Goal: Information Seeking & Learning: Check status

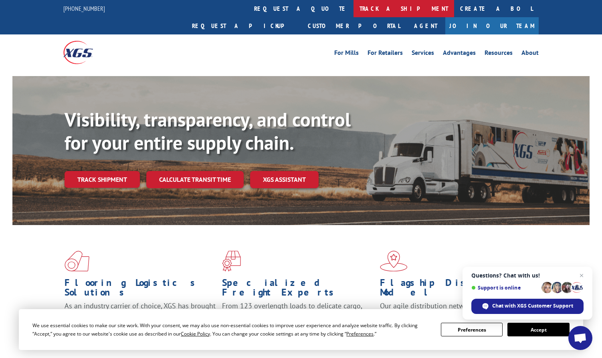
click at [354, 9] on link "track a shipment" at bounding box center [404, 8] width 101 height 17
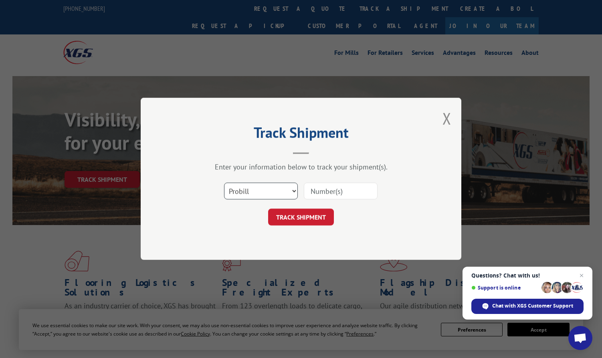
drag, startPoint x: 262, startPoint y: 193, endPoint x: 261, endPoint y: 201, distance: 8.1
click at [263, 194] on select "Select category... Probill BOL PO" at bounding box center [261, 191] width 74 height 17
select select "po"
click at [224, 183] on select "Select category... Probill BOL PO" at bounding box center [261, 191] width 74 height 17
click at [322, 191] on input at bounding box center [341, 191] width 74 height 17
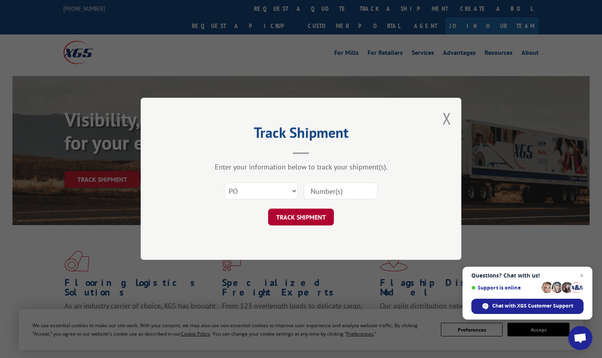
paste input "Provided CCS#"
type input "Provided CCS#"
click at [299, 214] on button "TRACK SHIPMENT" at bounding box center [301, 217] width 66 height 17
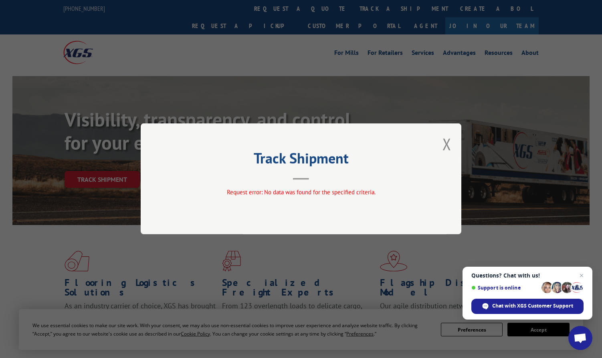
drag, startPoint x: 311, startPoint y: 39, endPoint x: 300, endPoint y: 32, distance: 13.6
click at [311, 39] on div "Track Shipment Request error: No data was found for the specified criteria." at bounding box center [301, 179] width 602 height 358
click at [276, 9] on div "Track Shipment Request error: No data was found for the specified criteria." at bounding box center [301, 179] width 602 height 358
click at [445, 146] on button "Close modal" at bounding box center [447, 143] width 9 height 21
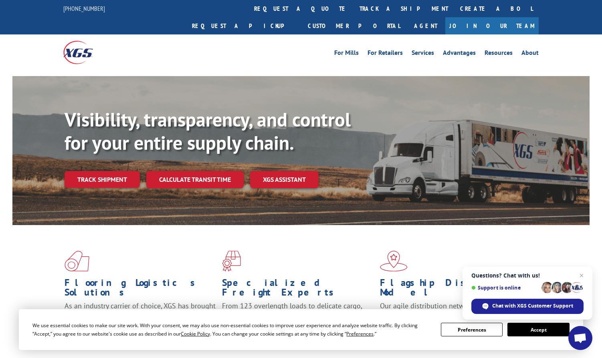
click at [354, 3] on link "track a shipment" at bounding box center [404, 8] width 101 height 17
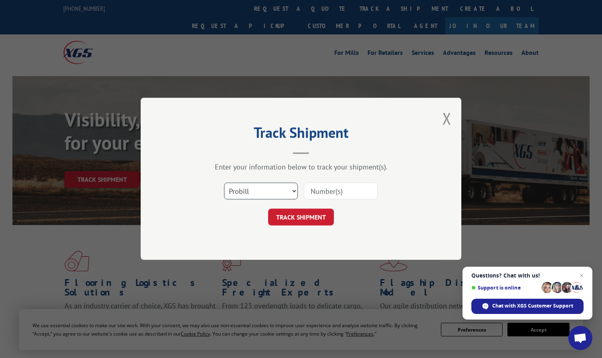
click at [236, 196] on select "Select category... Probill BOL PO" at bounding box center [261, 191] width 74 height 17
select select "po"
click at [224, 183] on select "Select category... Probill BOL PO" at bounding box center [261, 191] width 74 height 17
click at [336, 192] on input at bounding box center [341, 191] width 74 height 17
paste input "296919980"
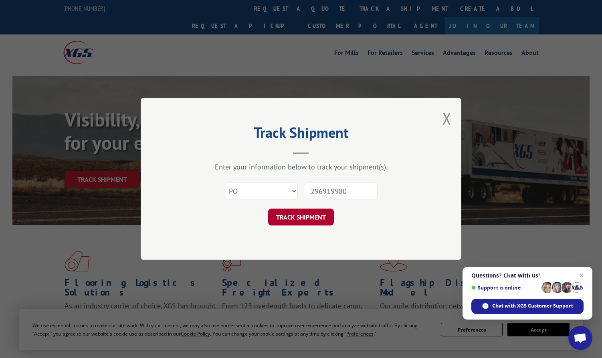
type input "296919980"
click at [290, 220] on button "TRACK SHIPMENT" at bounding box center [301, 217] width 66 height 17
